Goal: Task Accomplishment & Management: Manage account settings

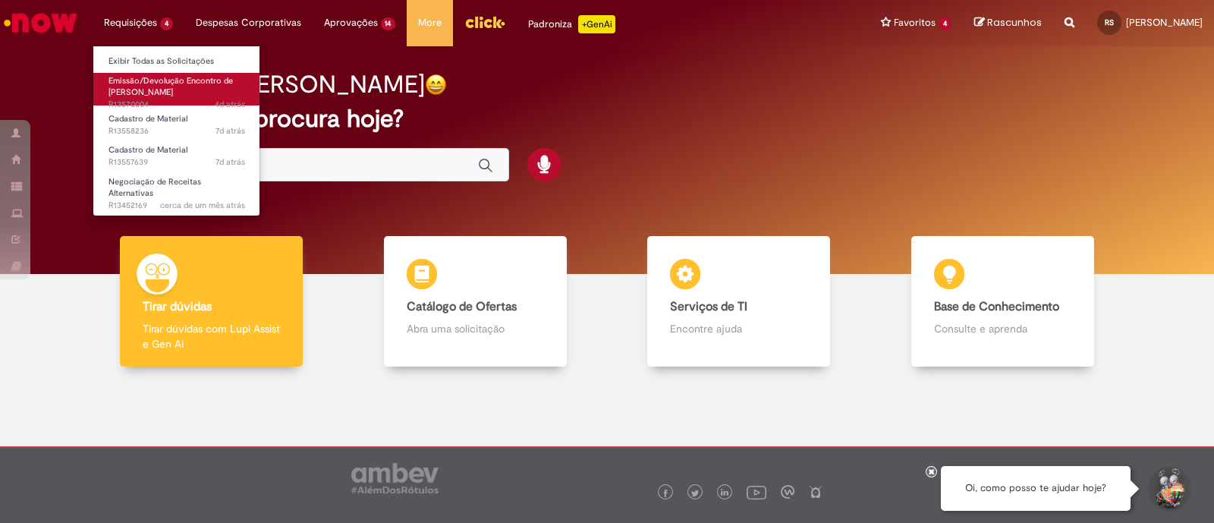
click at [162, 88] on span "Emissão/Devolução Encontro de [PERSON_NAME]" at bounding box center [171, 87] width 124 height 24
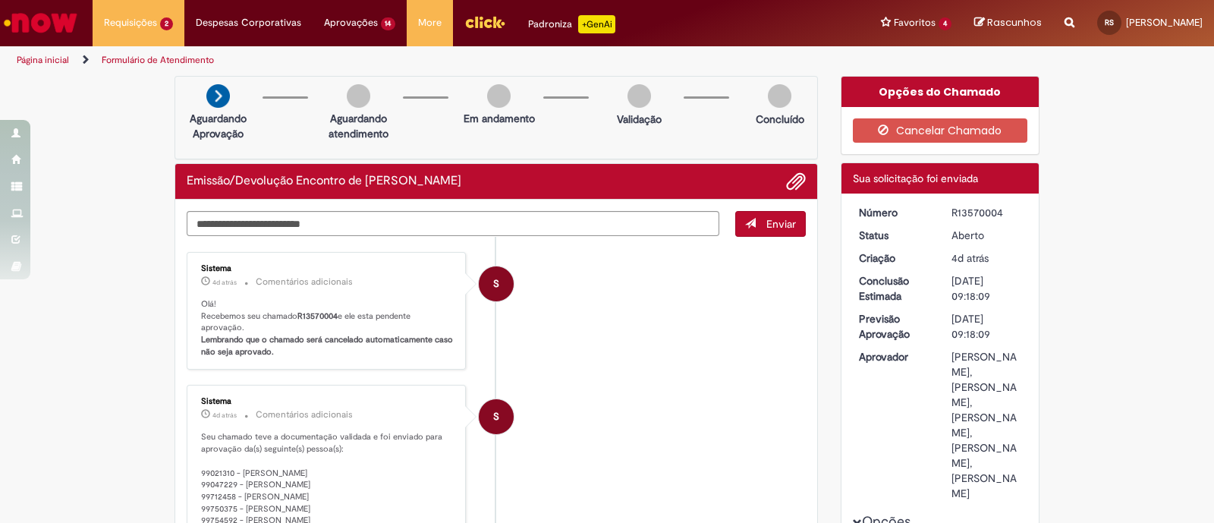
click at [323, 310] on b "R13570004" at bounding box center [318, 315] width 40 height 11
copy p "R13570004"
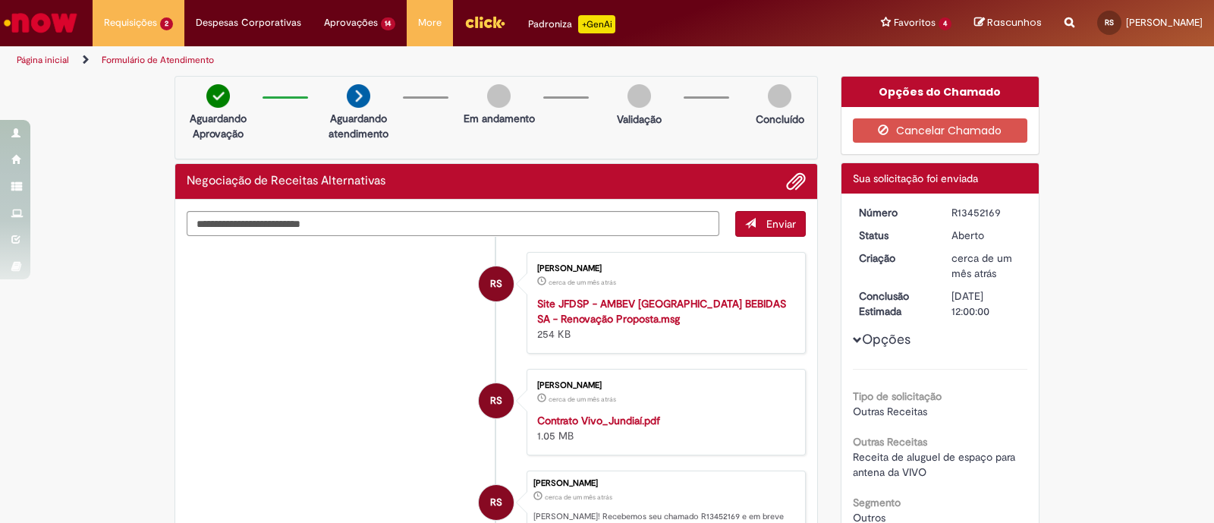
drag, startPoint x: 1178, startPoint y: 311, endPoint x: 843, endPoint y: 205, distance: 351.2
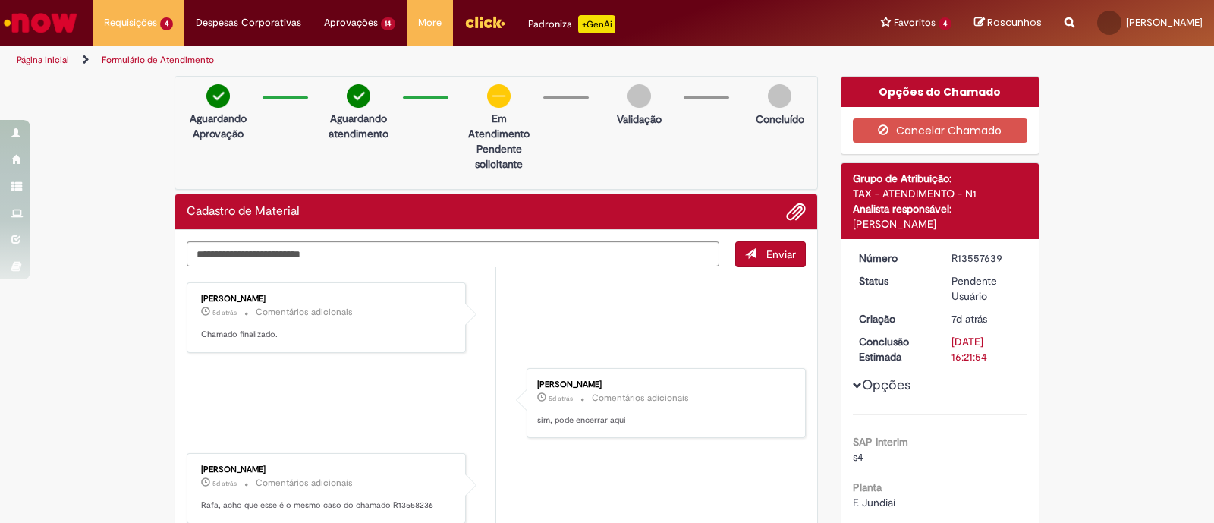
click at [880, 186] on div "TAX - ATENDIMENTO - N1" at bounding box center [940, 193] width 175 height 15
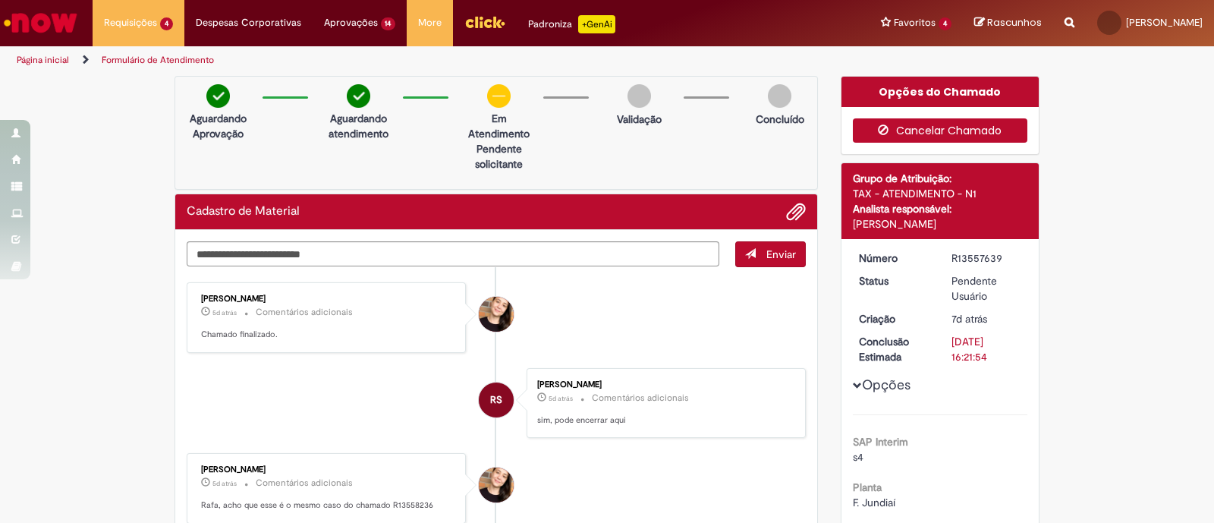
click at [961, 122] on button "Cancelar Chamado" at bounding box center [940, 130] width 175 height 24
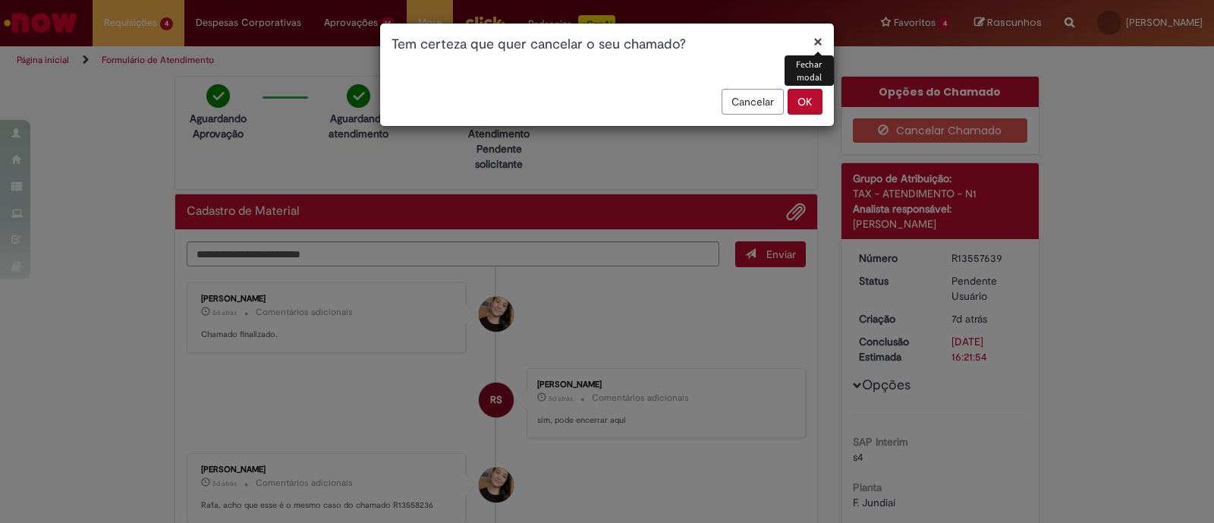
click at [797, 110] on button "OK" at bounding box center [805, 102] width 35 height 26
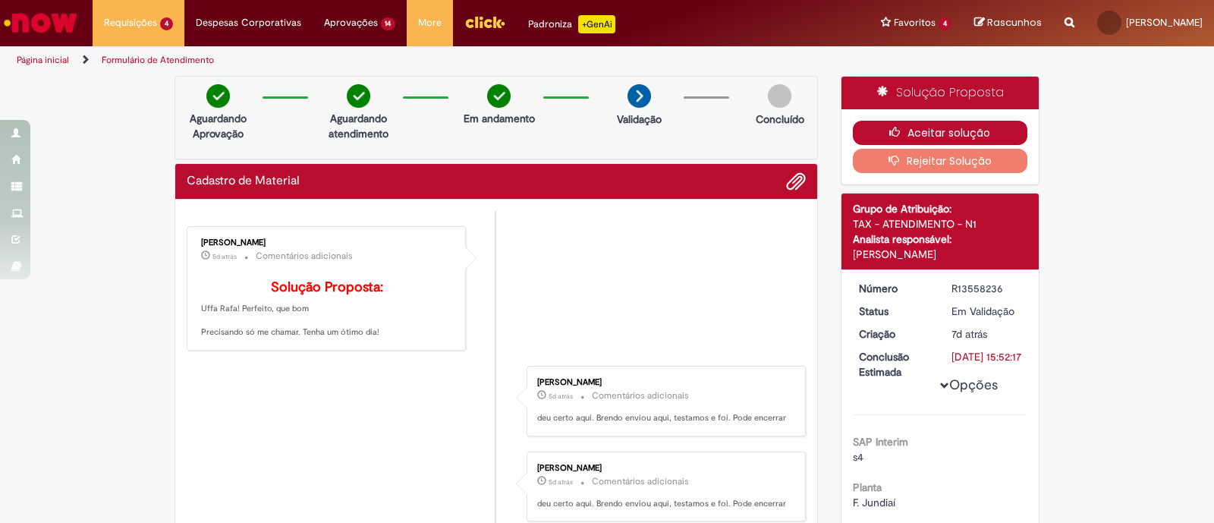
click at [902, 131] on button "Aceitar solução" at bounding box center [940, 133] width 175 height 24
